Goal: Find specific page/section: Find specific page/section

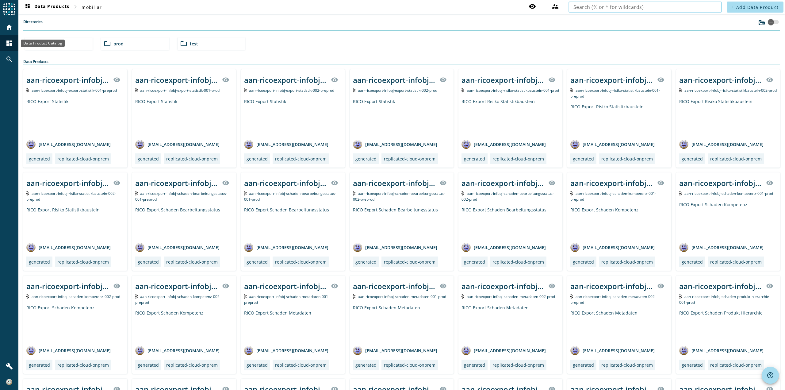
click at [12, 47] on div "dashboard" at bounding box center [9, 43] width 16 height 16
click at [62, 40] on div "folder_open mobiliar" at bounding box center [58, 43] width 67 height 12
click at [140, 48] on div "folder_open prod" at bounding box center [134, 43] width 67 height 12
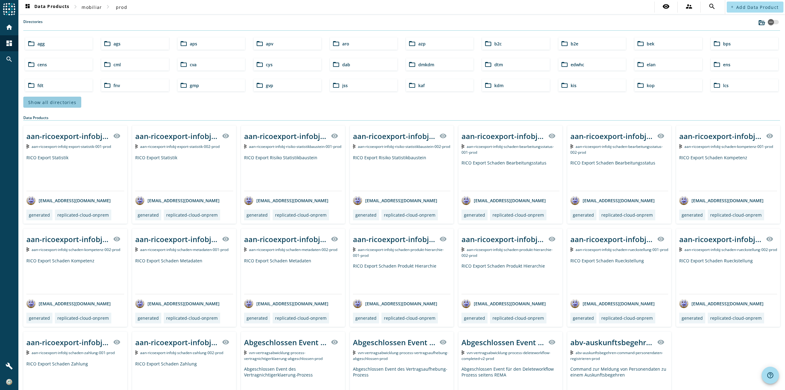
click at [66, 103] on span "Show all directories" at bounding box center [52, 102] width 48 height 6
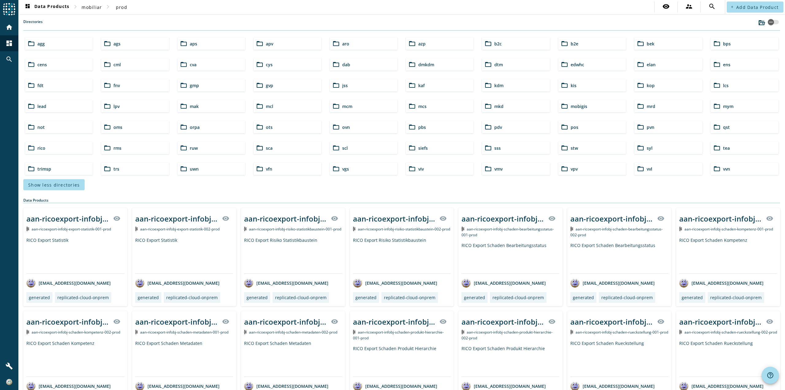
click at [121, 149] on div "folder_open rms" at bounding box center [134, 148] width 67 height 12
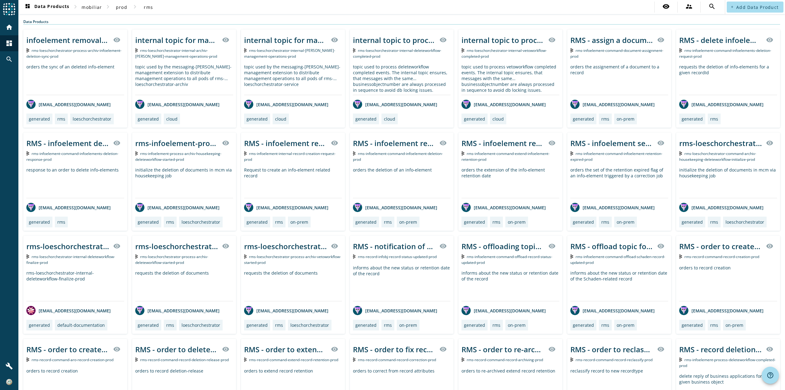
scroll to position [257, 0]
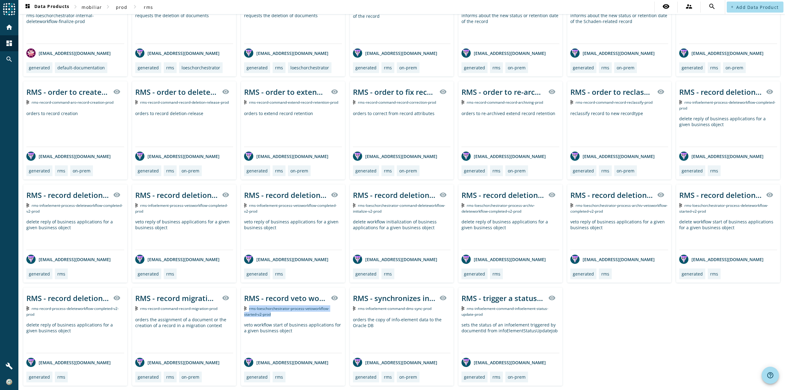
drag, startPoint x: 264, startPoint y: 313, endPoint x: 247, endPoint y: 308, distance: 18.4
click at [247, 308] on div "rms-loeschorchestrator-process-vetoworkflow-started-v2-prod" at bounding box center [293, 311] width 98 height 12
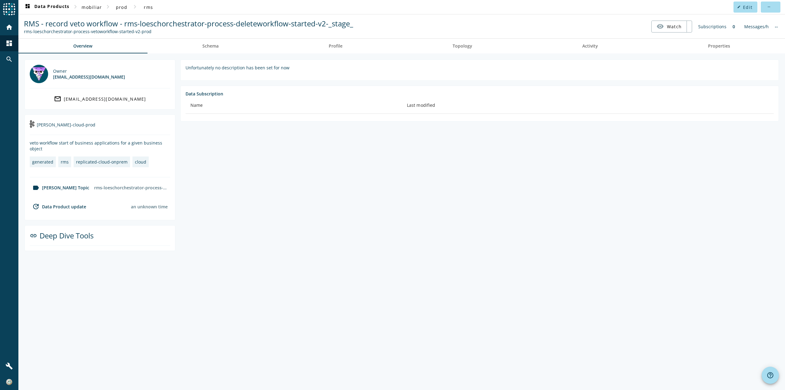
click at [266, 26] on span "RMS - record veto workflow - rms-loeschorchestrator-process-deleteworkflow-star…" at bounding box center [188, 23] width 329 height 10
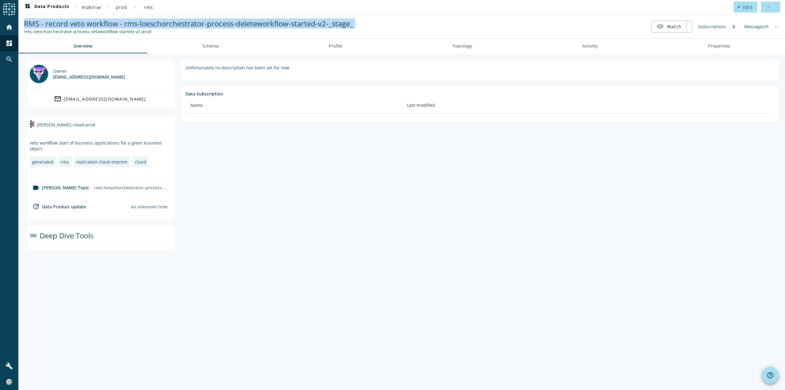
click at [266, 26] on span "RMS - record veto workflow - rms-loeschorchestrator-process-deleteworkflow-star…" at bounding box center [188, 23] width 329 height 10
click at [291, 25] on span "RMS - record veto workflow - rms-loeschorchestrator-process-deleteworkflow-star…" at bounding box center [188, 23] width 329 height 10
click at [307, 20] on span "RMS - record veto workflow - rms-loeschorchestrator-process-deleteworkflow-star…" at bounding box center [188, 23] width 329 height 10
click at [325, 21] on span "RMS - record veto workflow - rms-loeschorchestrator-process-deleteworkflow-star…" at bounding box center [188, 23] width 329 height 10
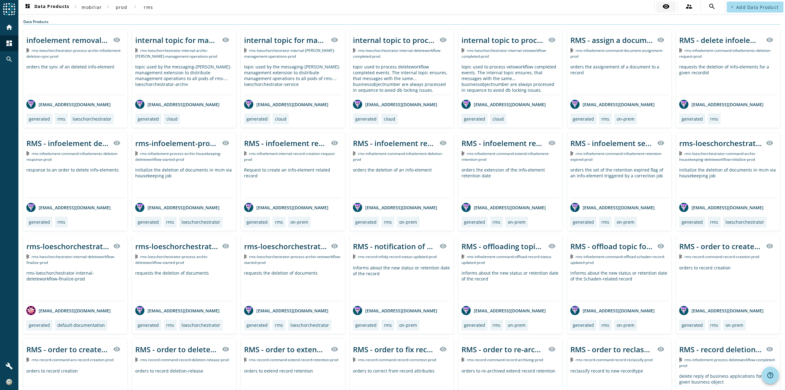
scroll to position [257, 0]
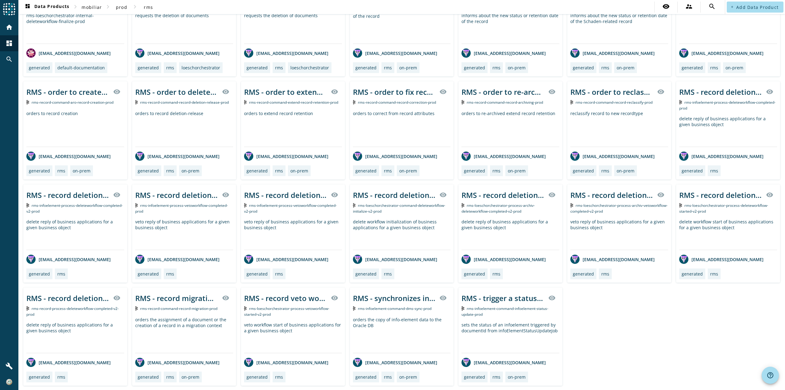
click at [688, 205] on span "rms-loeschorchestrator-process-deleteworkflow-started-v2-prod" at bounding box center [723, 208] width 89 height 11
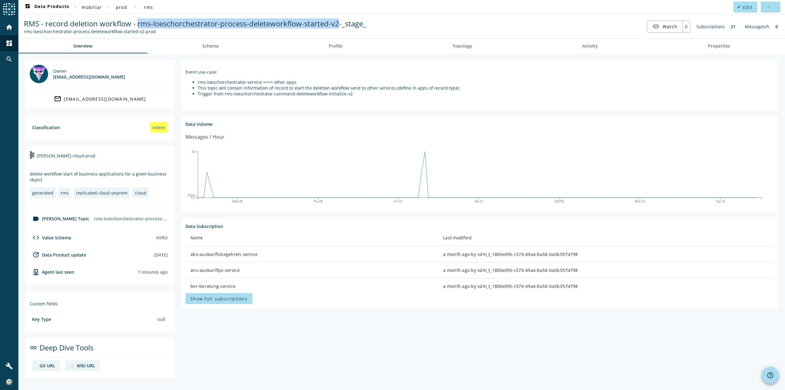
drag, startPoint x: 139, startPoint y: 23, endPoint x: 340, endPoint y: 24, distance: 201.1
click at [340, 24] on span "RMS - record deletion workflow - rms-loeschorchestrator-process-deleteworkflow-…" at bounding box center [195, 23] width 342 height 10
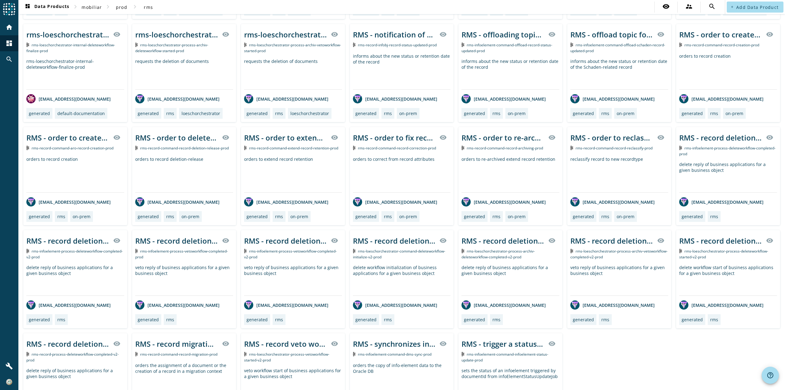
scroll to position [258, 0]
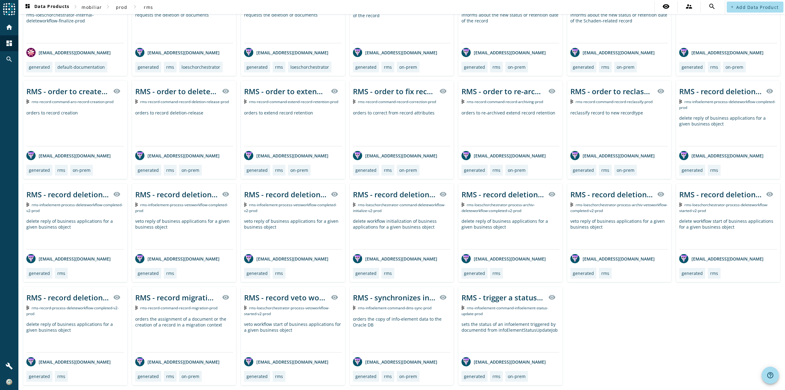
click at [80, 211] on div "rms-infoelement-process-deleteworkflow-completed-v2-prod" at bounding box center [75, 207] width 98 height 12
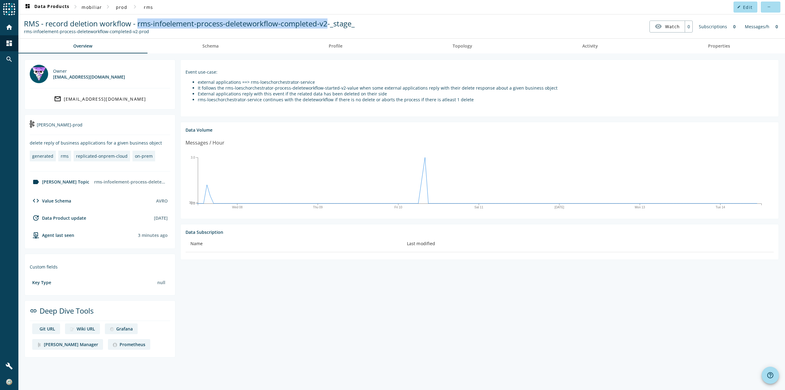
drag, startPoint x: 322, startPoint y: 23, endPoint x: 138, endPoint y: 26, distance: 183.7
click at [138, 26] on span "RMS - record deletion workflow - rms-infoelement-process-deleteworkflow-complet…" at bounding box center [189, 23] width 331 height 10
copy span "rms-infoelement-process-deleteworkflow-completed-v2"
